Goal: Transaction & Acquisition: Subscribe to service/newsletter

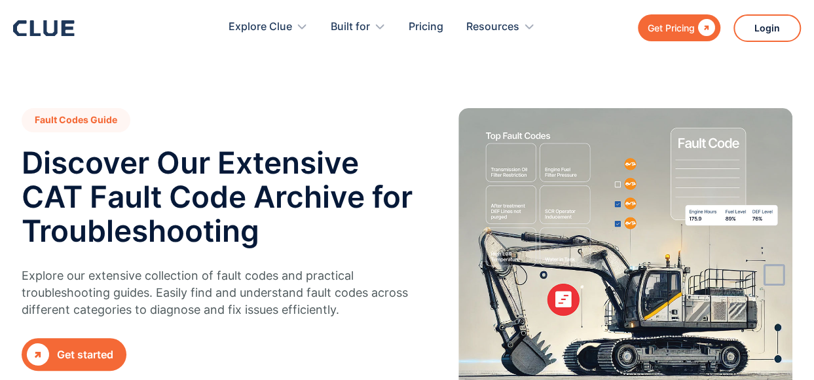
scroll to position [131, 0]
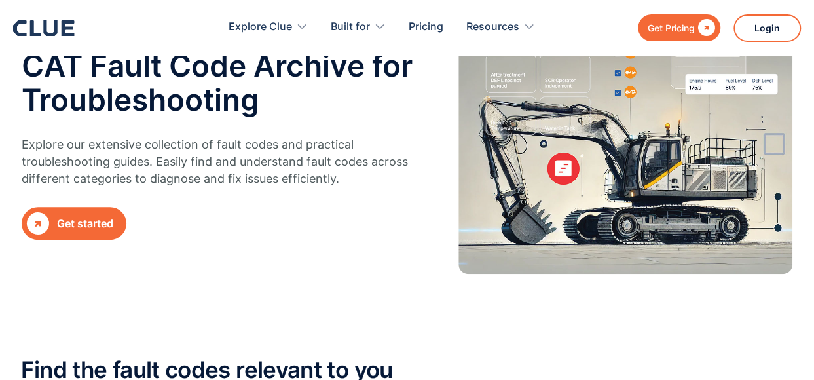
click at [104, 216] on div "Get started" at bounding box center [85, 224] width 56 height 16
